Goal: Task Accomplishment & Management: Manage account settings

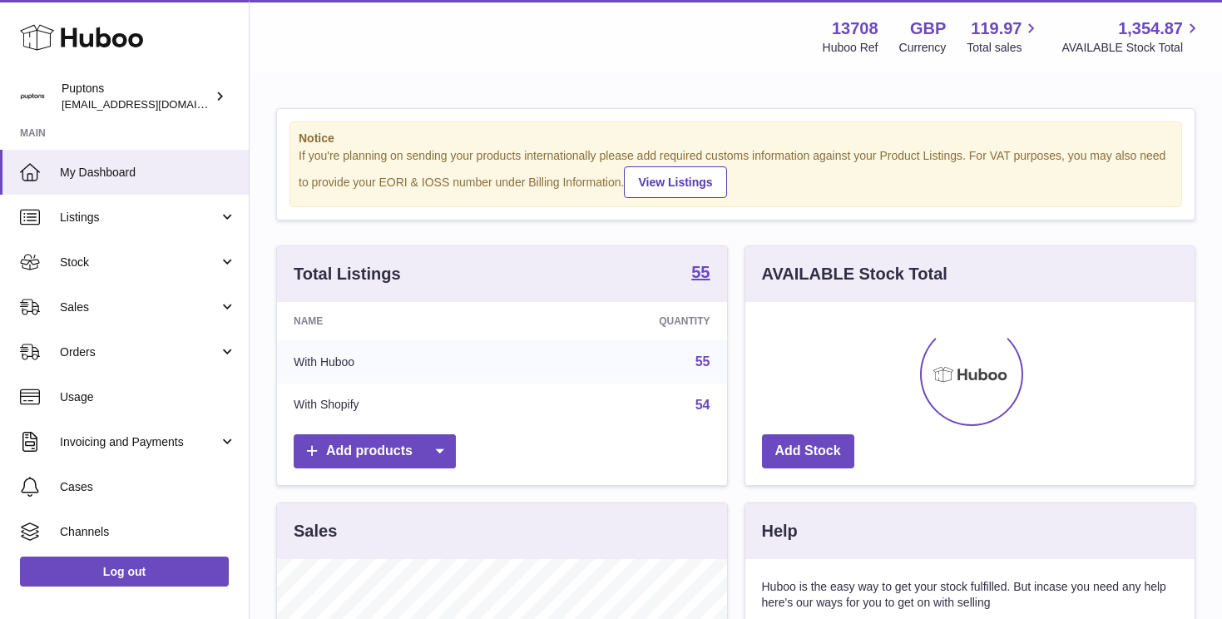
scroll to position [260, 449]
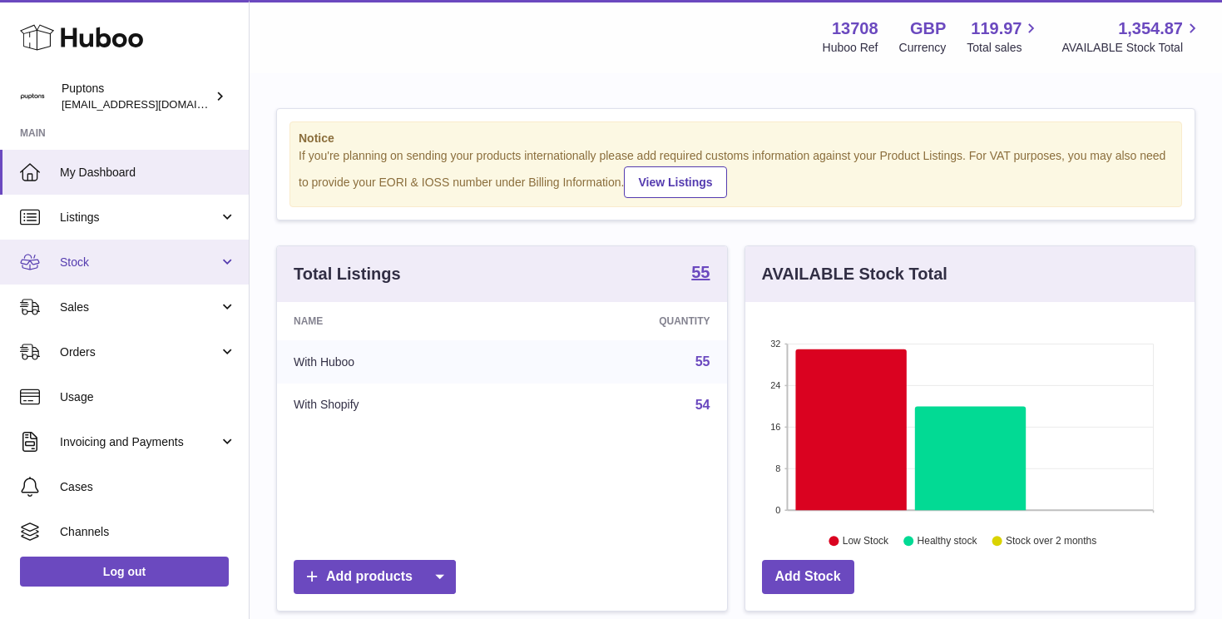
click at [110, 256] on span "Stock" at bounding box center [139, 263] width 159 height 16
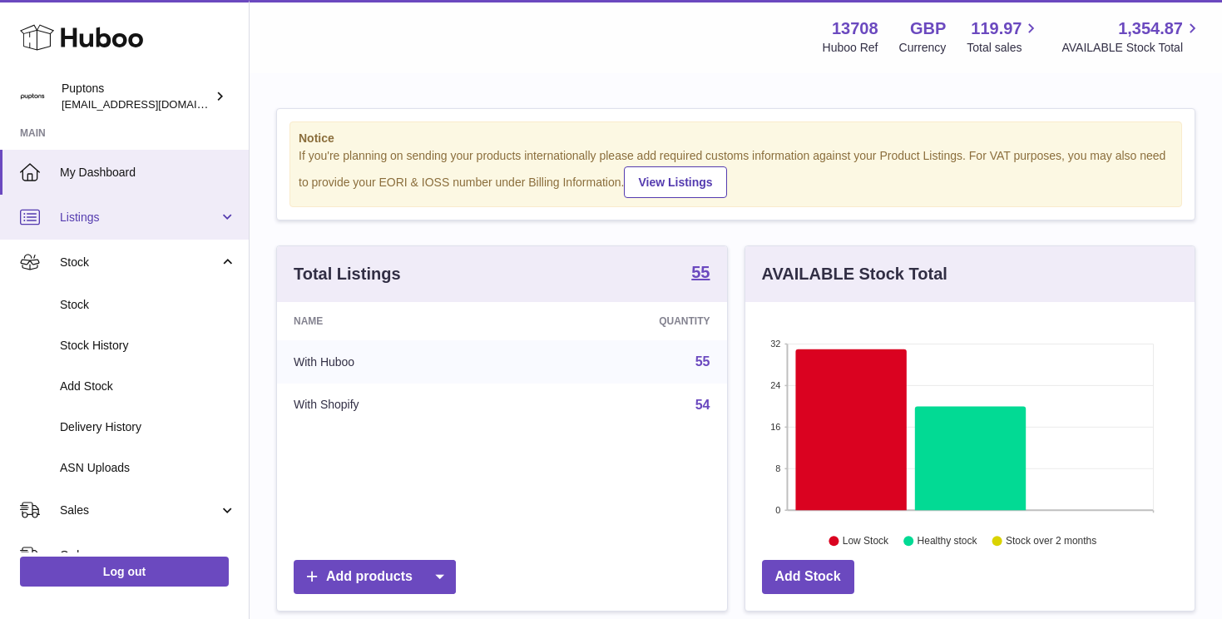
click at [111, 215] on span "Listings" at bounding box center [139, 218] width 159 height 16
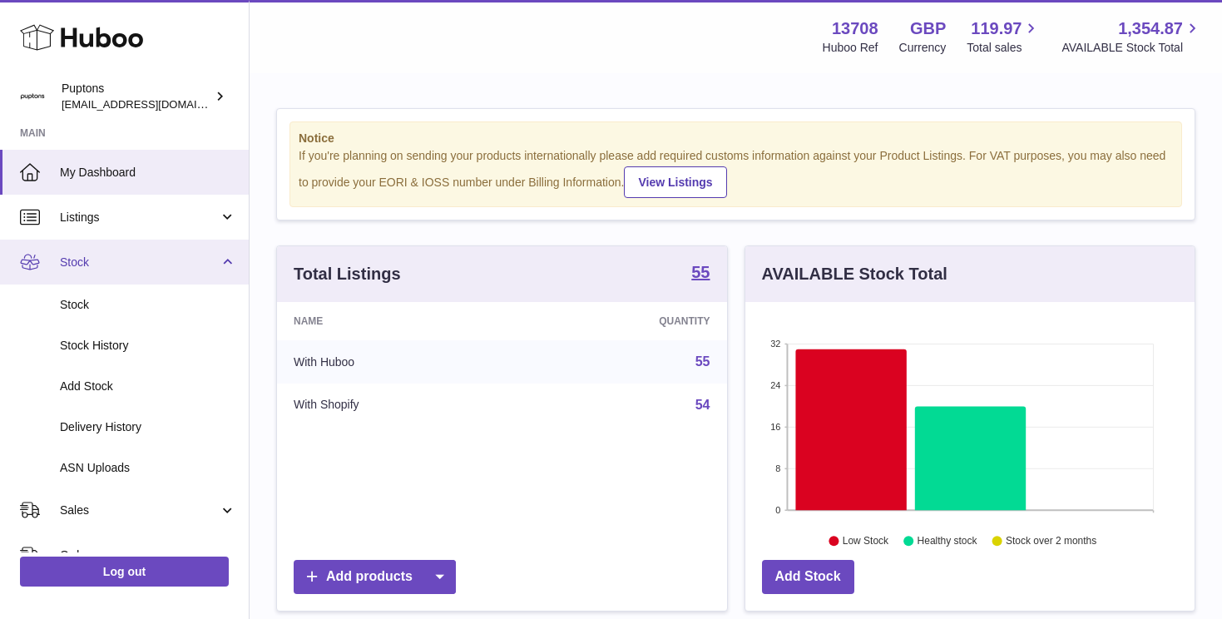
click at [121, 268] on span "Stock" at bounding box center [139, 263] width 159 height 16
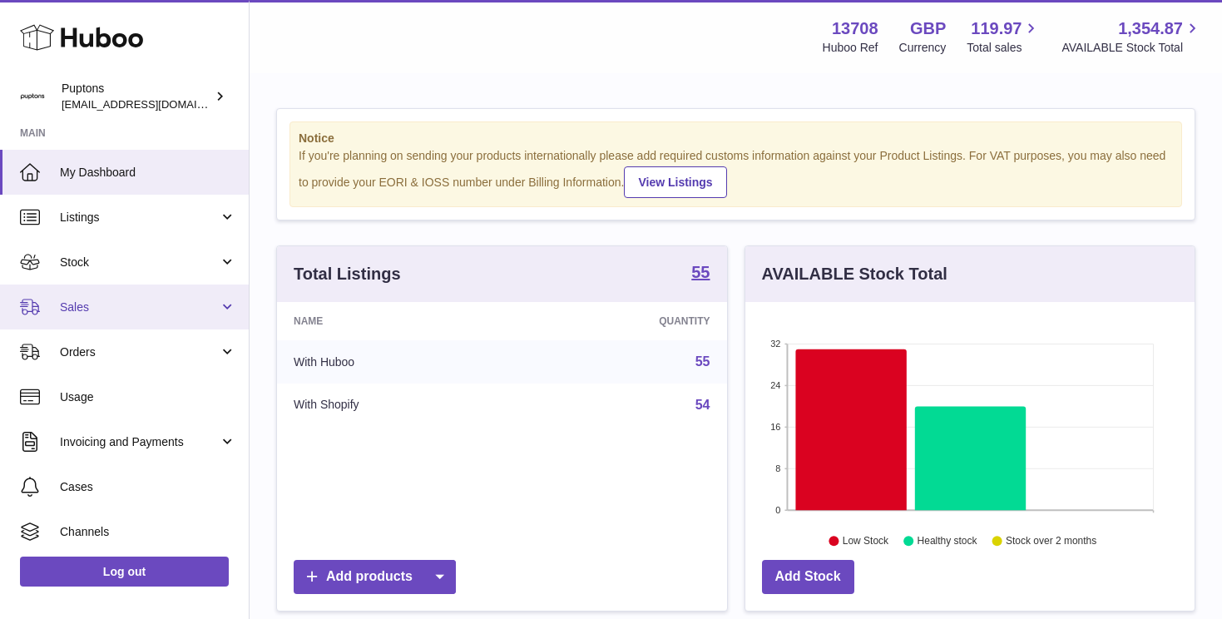
click at [104, 313] on span "Sales" at bounding box center [139, 307] width 159 height 16
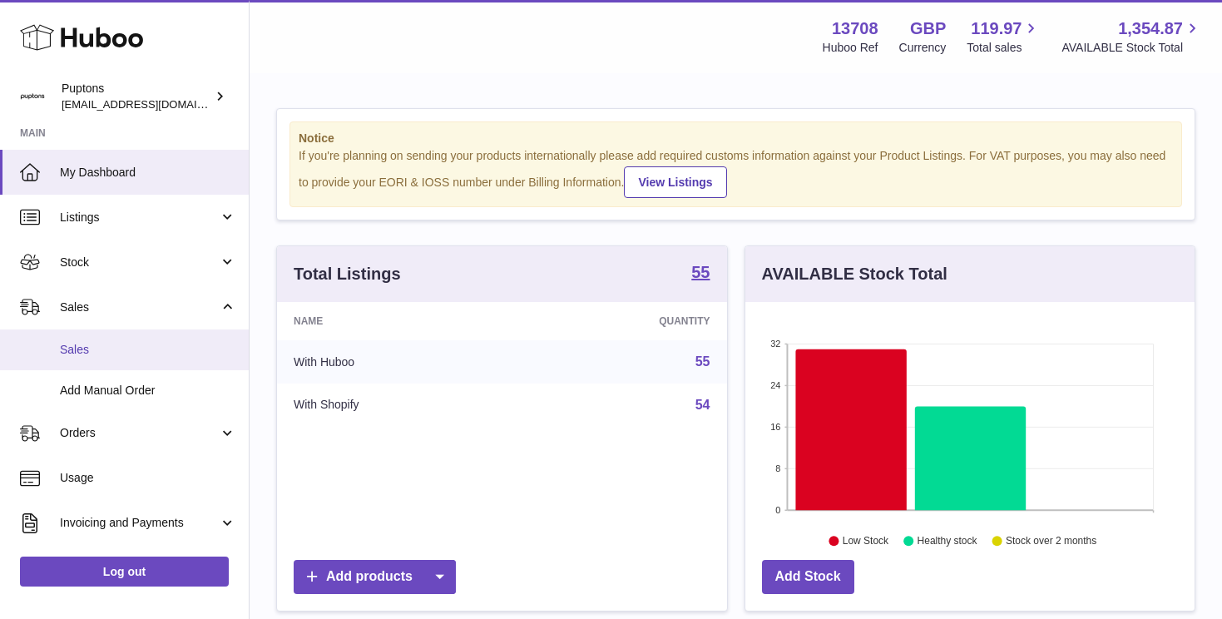
click at [106, 342] on span "Sales" at bounding box center [148, 350] width 176 height 16
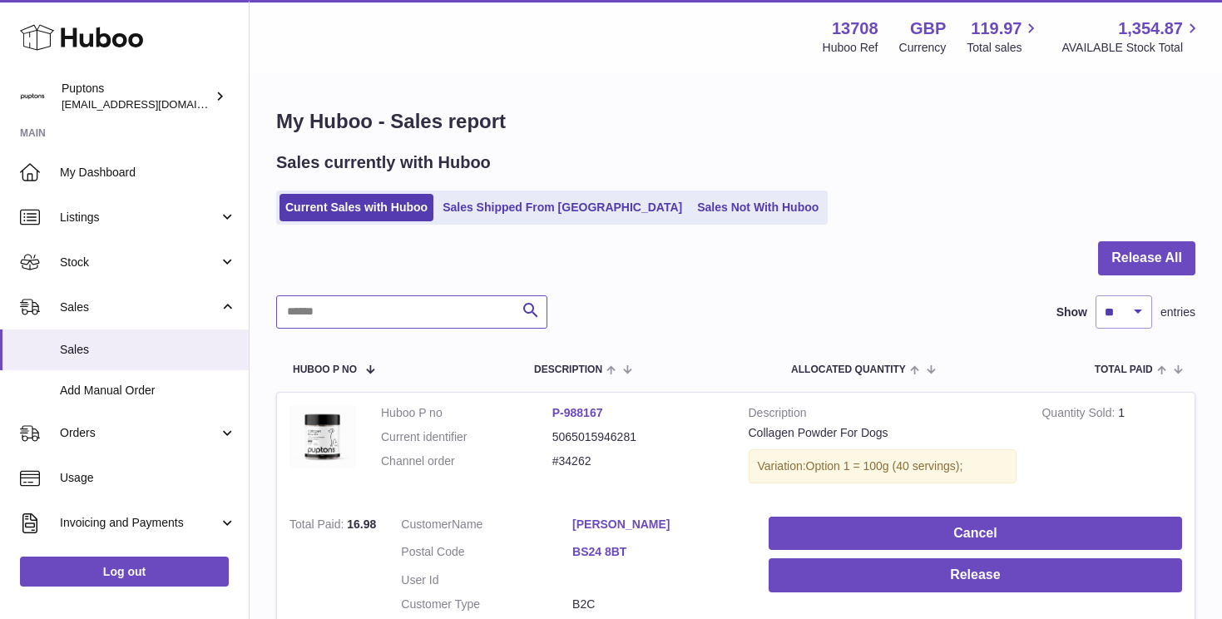
click at [342, 312] on input "text" at bounding box center [411, 311] width 271 height 33
paste input "*****"
type input "*****"
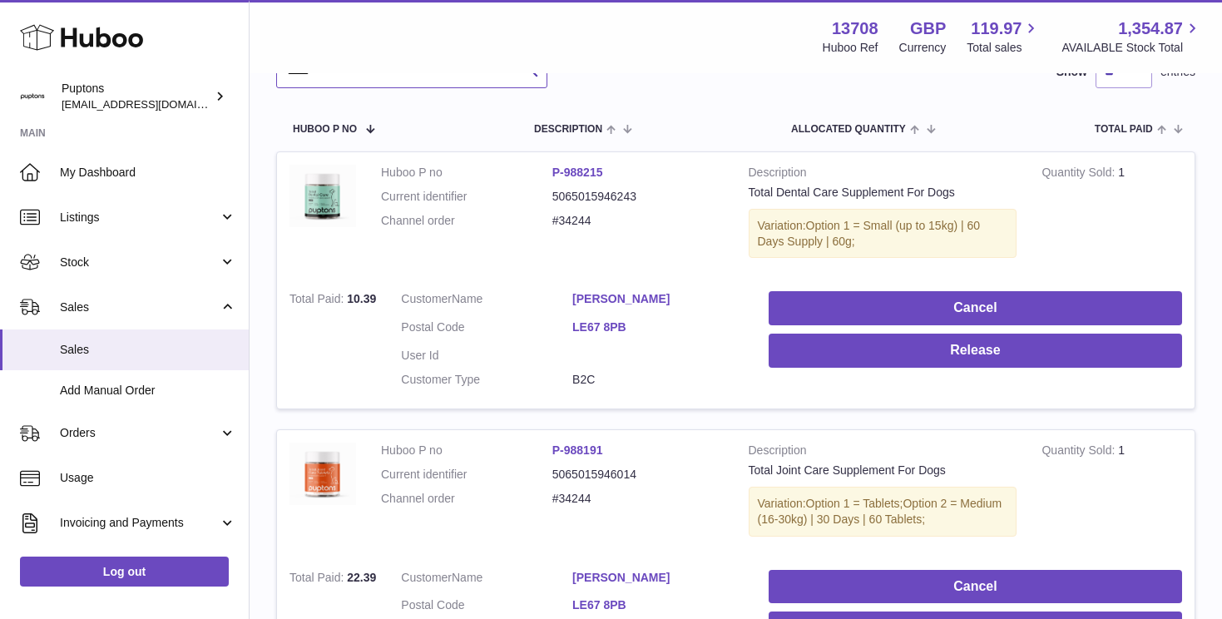
scroll to position [238, 0]
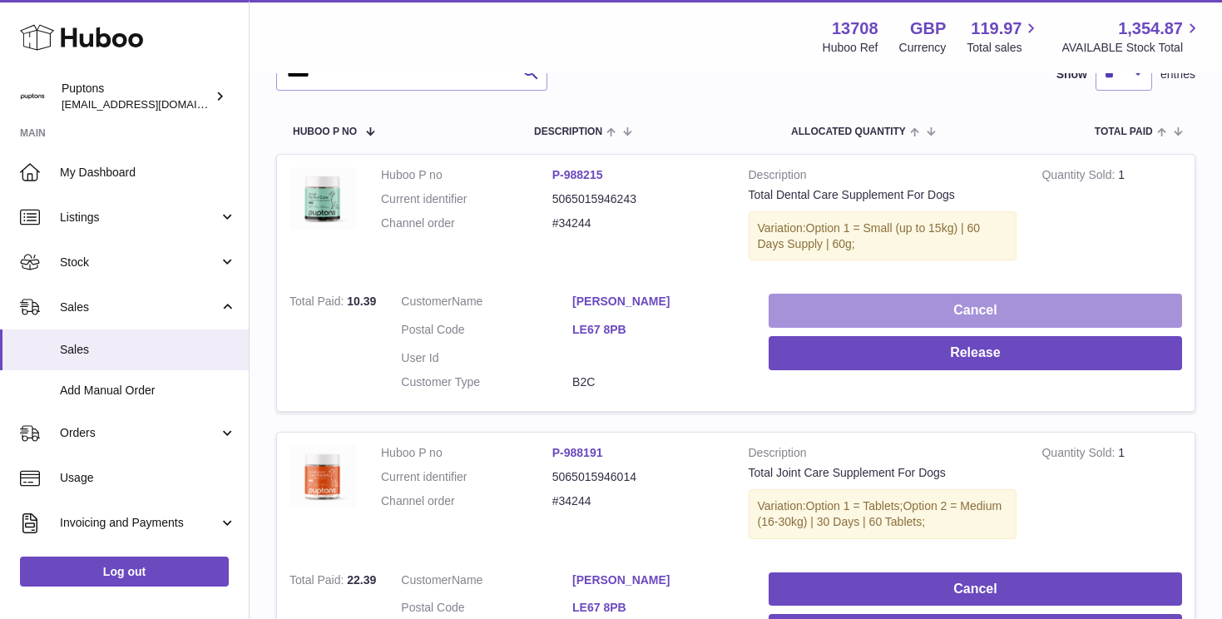
click at [850, 309] on button "Cancel" at bounding box center [975, 311] width 413 height 34
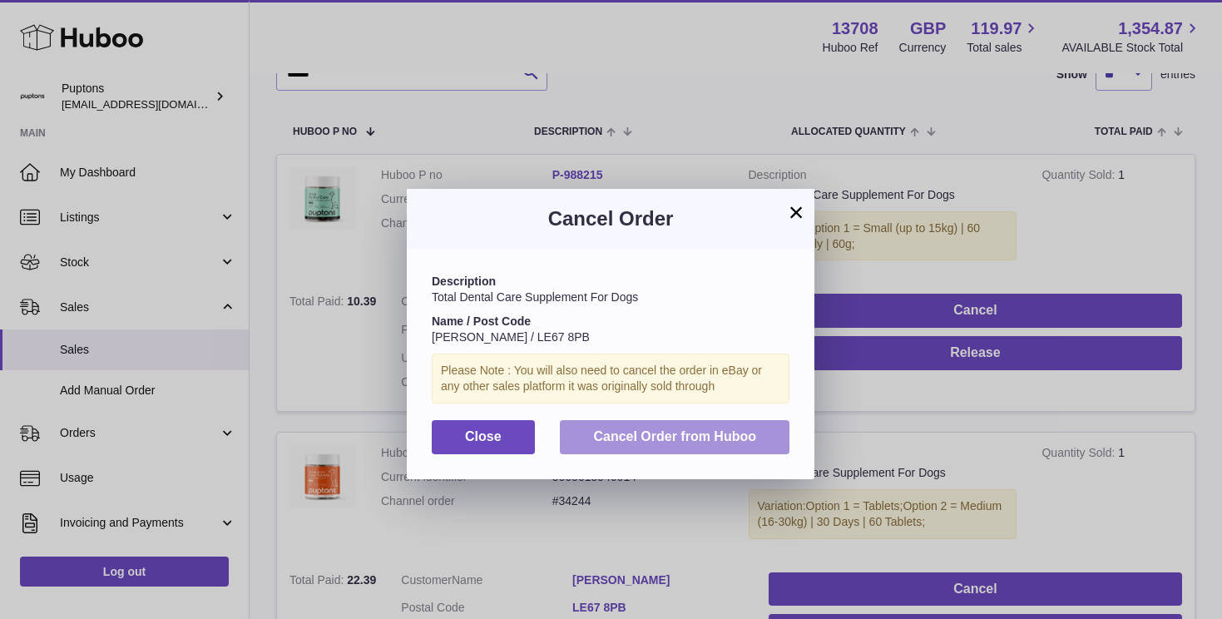
click at [681, 443] on span "Cancel Order from Huboo" at bounding box center [674, 436] width 163 height 14
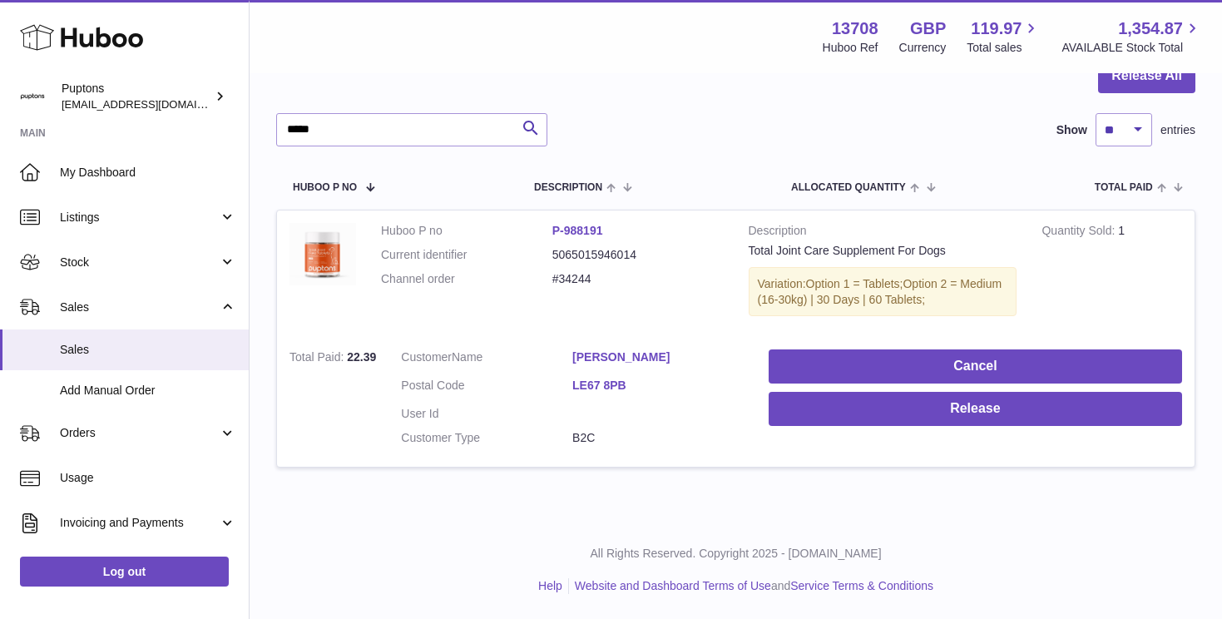
scroll to position [182, 0]
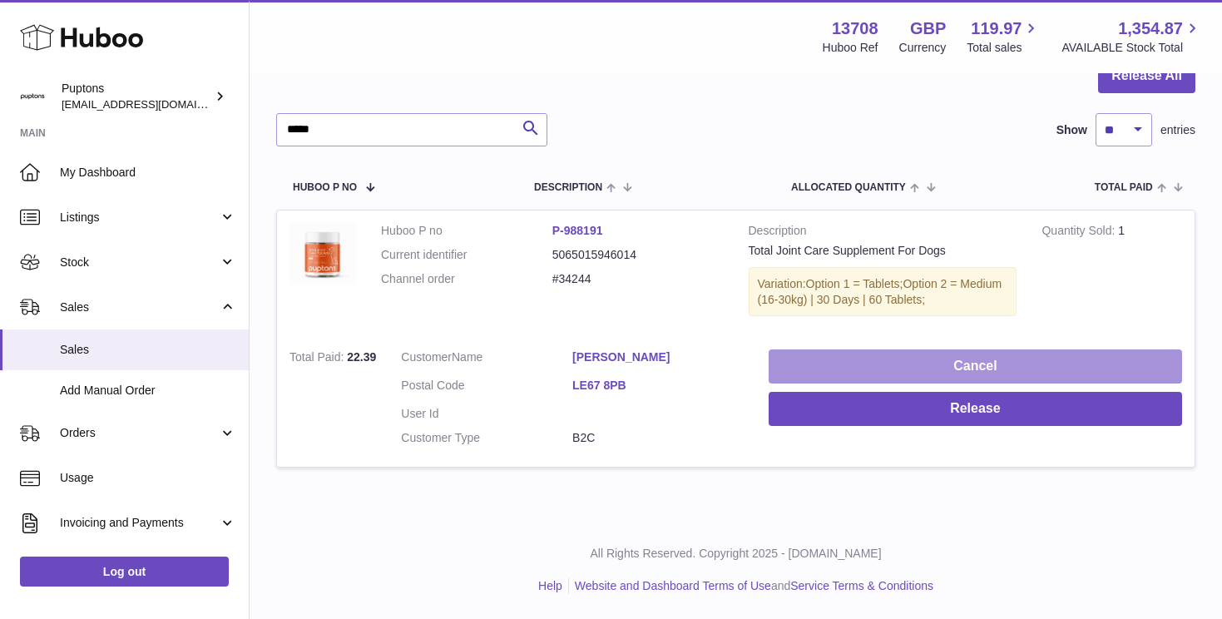
click at [926, 363] on button "Cancel" at bounding box center [975, 366] width 413 height 34
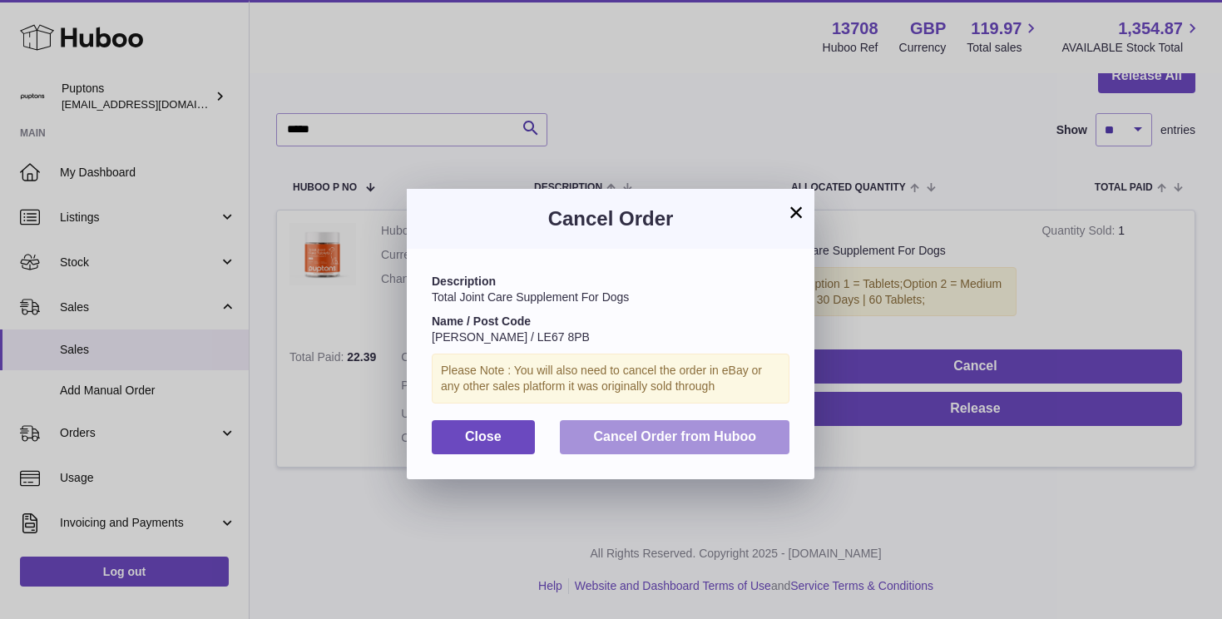
click at [730, 442] on span "Cancel Order from Huboo" at bounding box center [674, 436] width 163 height 14
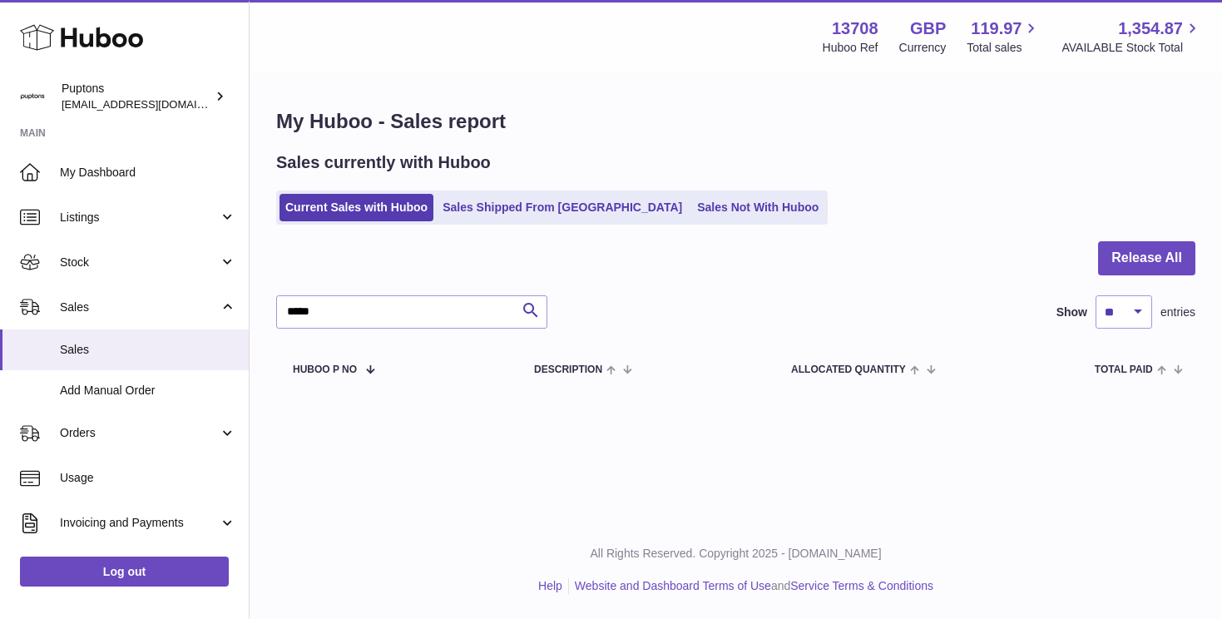
scroll to position [0, 0]
